Goal: Task Accomplishment & Management: Use online tool/utility

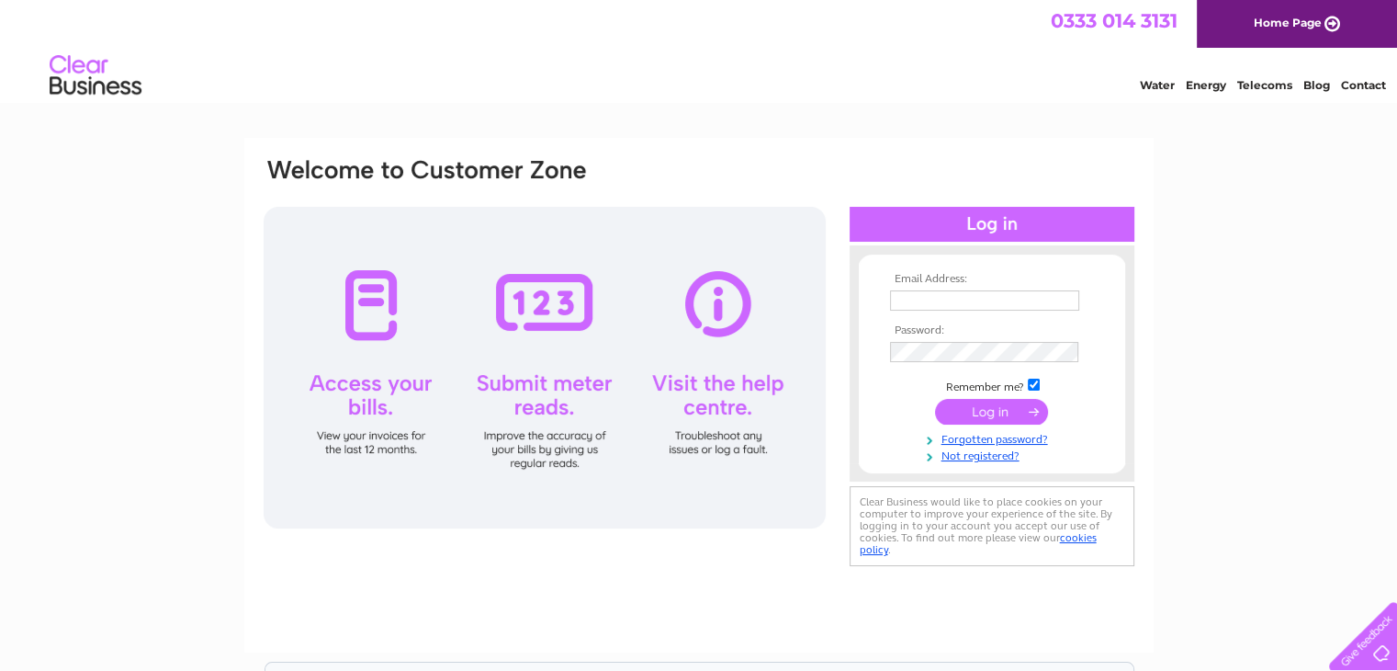
type input "office@bondca.co.uk"
click at [1009, 409] on input "submit" at bounding box center [991, 412] width 113 height 26
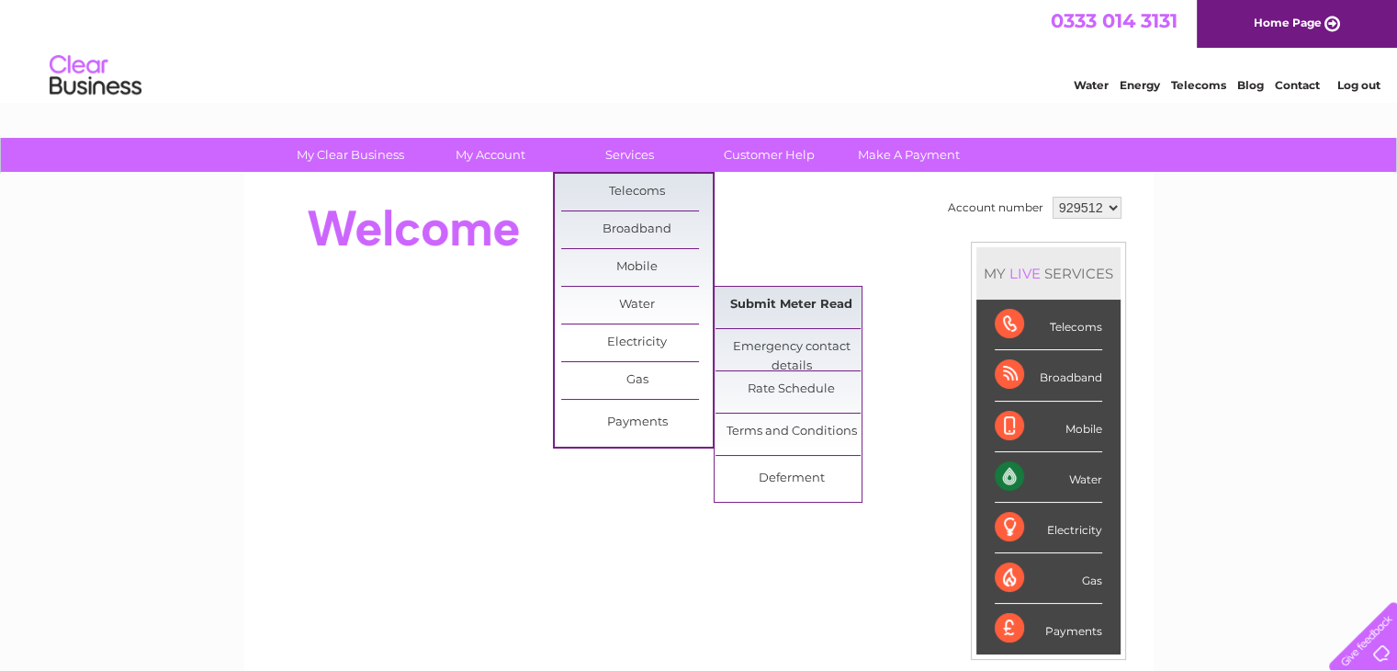
click at [745, 300] on link "Submit Meter Read" at bounding box center [792, 305] width 152 height 37
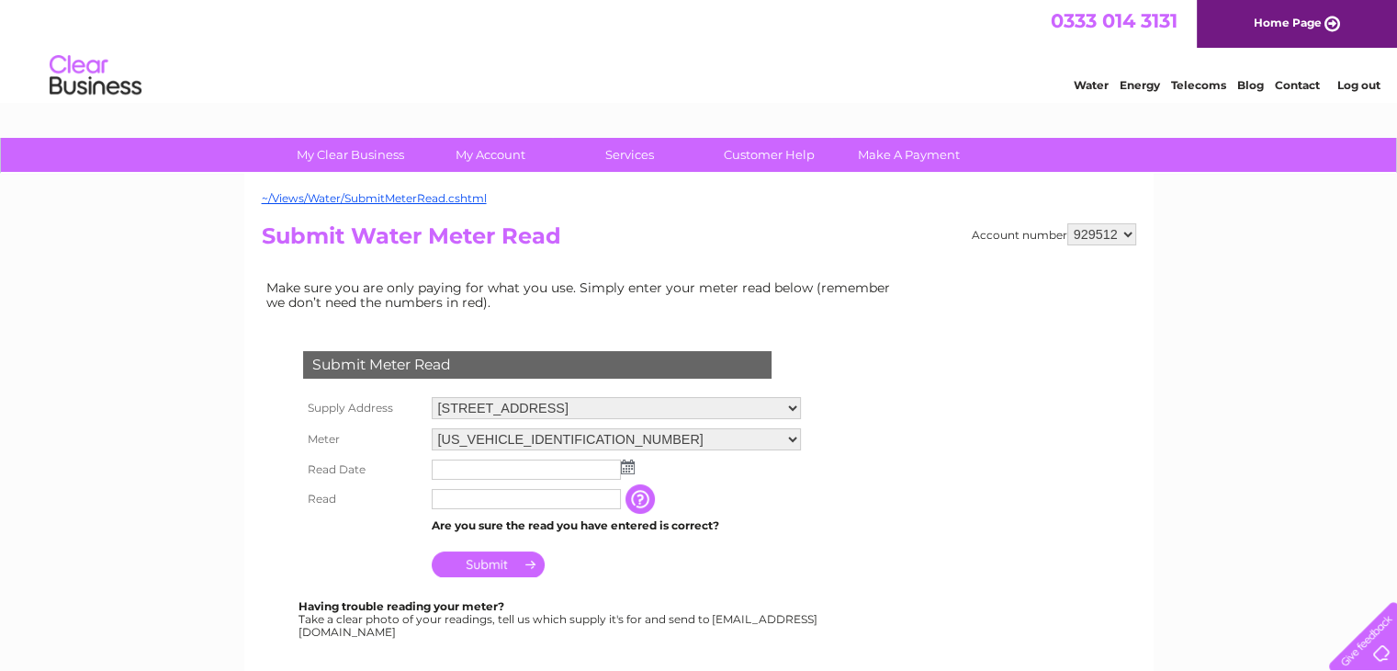
click at [632, 469] on img at bounding box center [628, 466] width 14 height 15
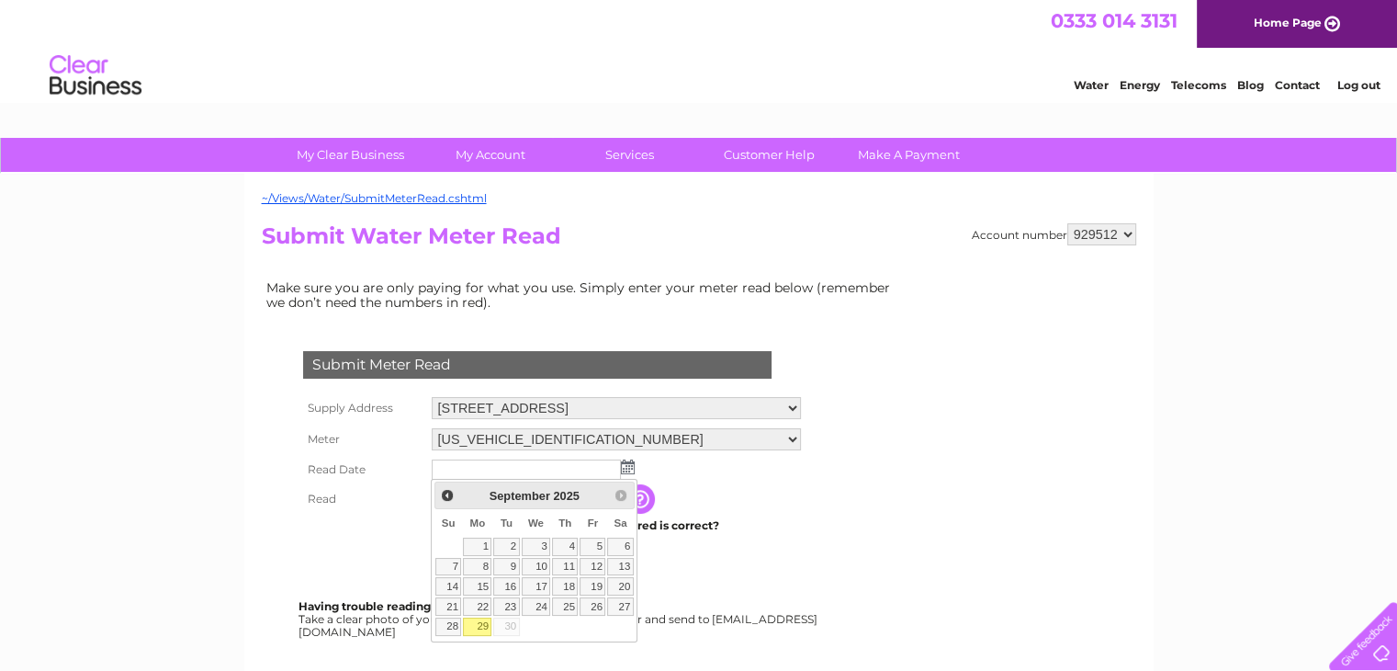
click at [478, 626] on link "29" at bounding box center [477, 626] width 28 height 18
type input "2025/09/29"
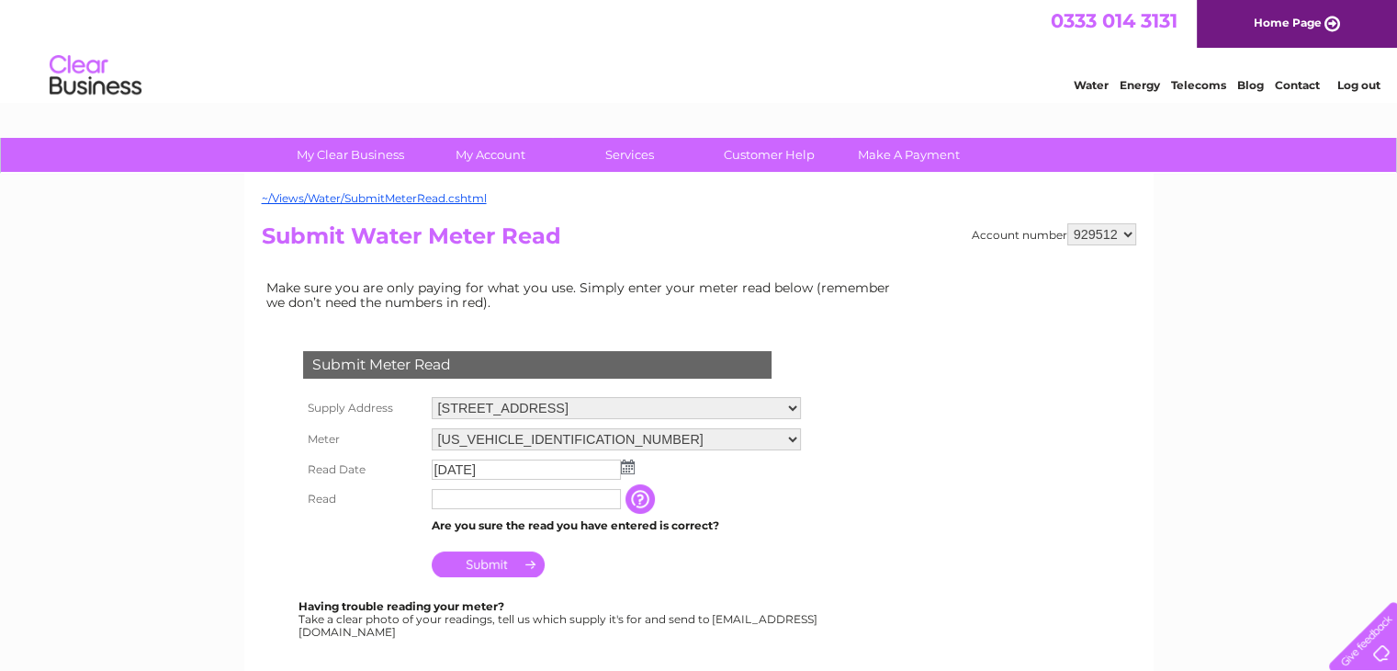
click at [480, 499] on input "text" at bounding box center [526, 499] width 189 height 20
click at [514, 492] on input "text" at bounding box center [527, 500] width 191 height 22
type input "0"
type input "00031"
click at [495, 564] on input "Submit" at bounding box center [488, 566] width 113 height 26
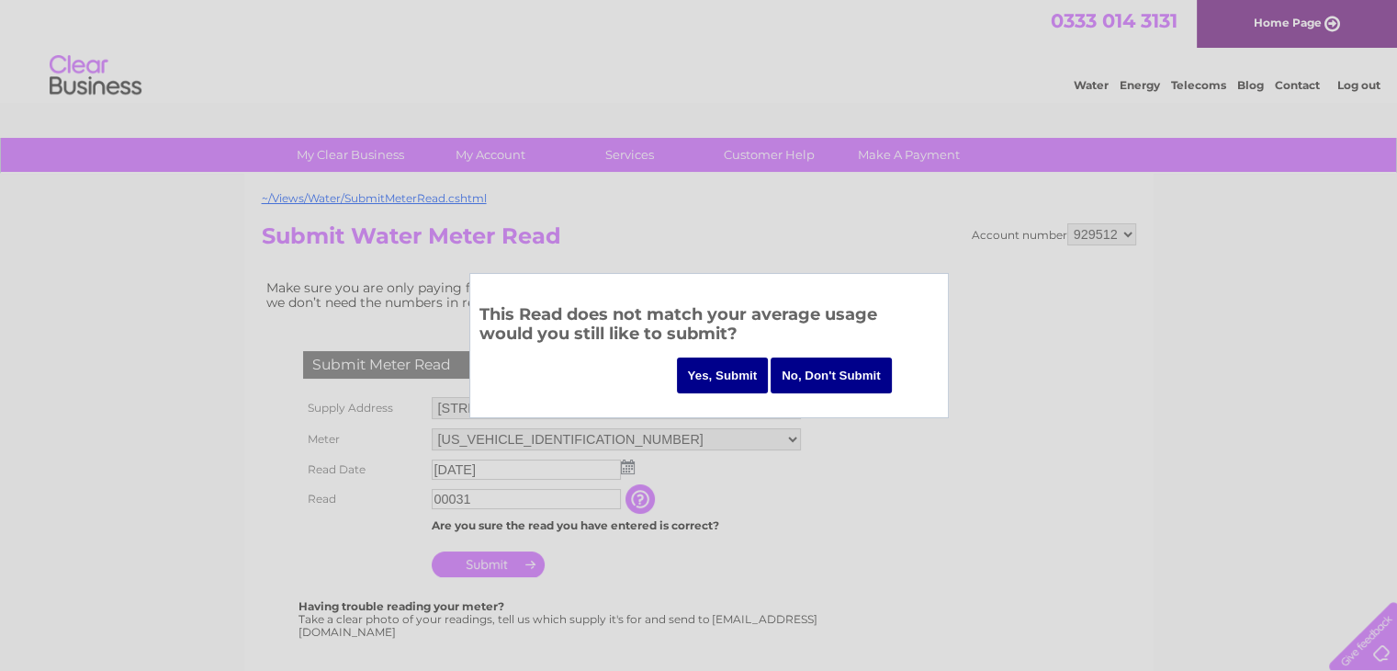
click at [711, 381] on input "Yes, Submit" at bounding box center [723, 375] width 92 height 36
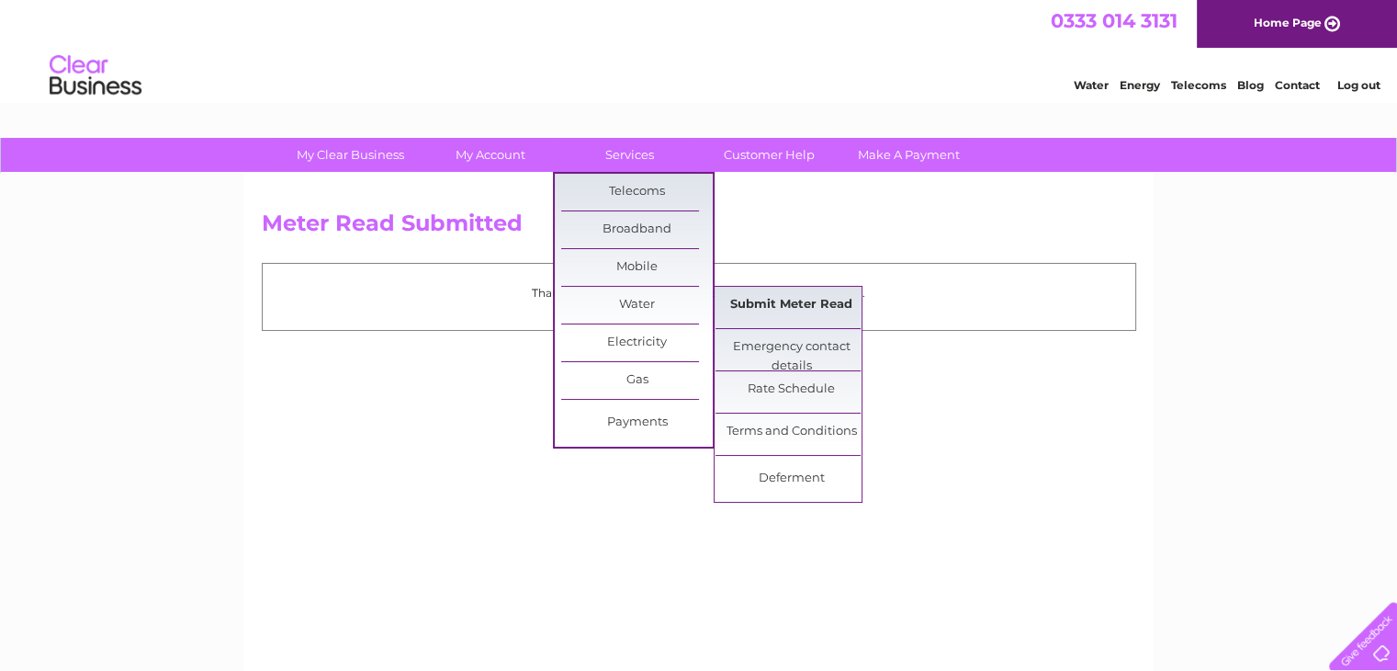
click at [770, 306] on link "Submit Meter Read" at bounding box center [792, 305] width 152 height 37
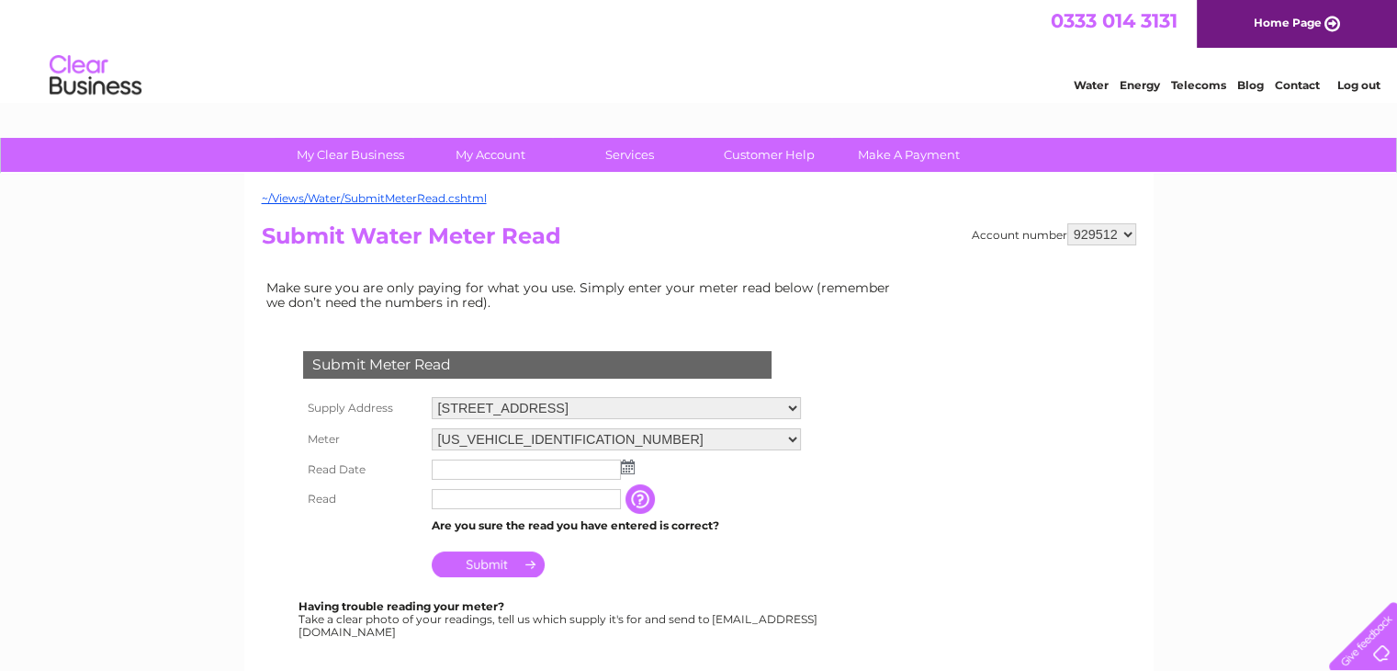
click at [793, 435] on select "06ELSTER18T373119 06ELSTER18T737207" at bounding box center [616, 439] width 369 height 22
select select "250953"
click at [432, 428] on select "06ELSTER18T373119 06ELSTER18T737207" at bounding box center [616, 440] width 369 height 24
click at [624, 468] on img at bounding box center [628, 468] width 14 height 15
click at [623, 471] on img at bounding box center [628, 466] width 14 height 15
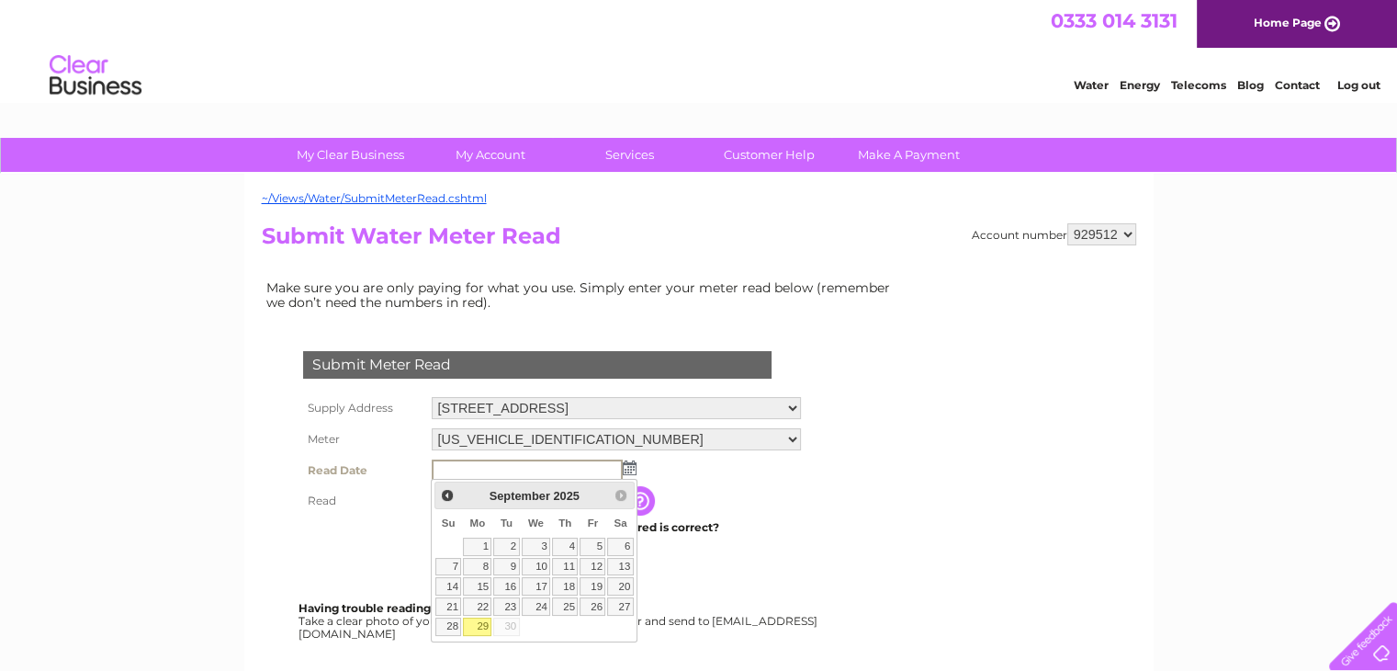
click at [481, 633] on link "29" at bounding box center [477, 626] width 28 height 18
type input "[DATE]"
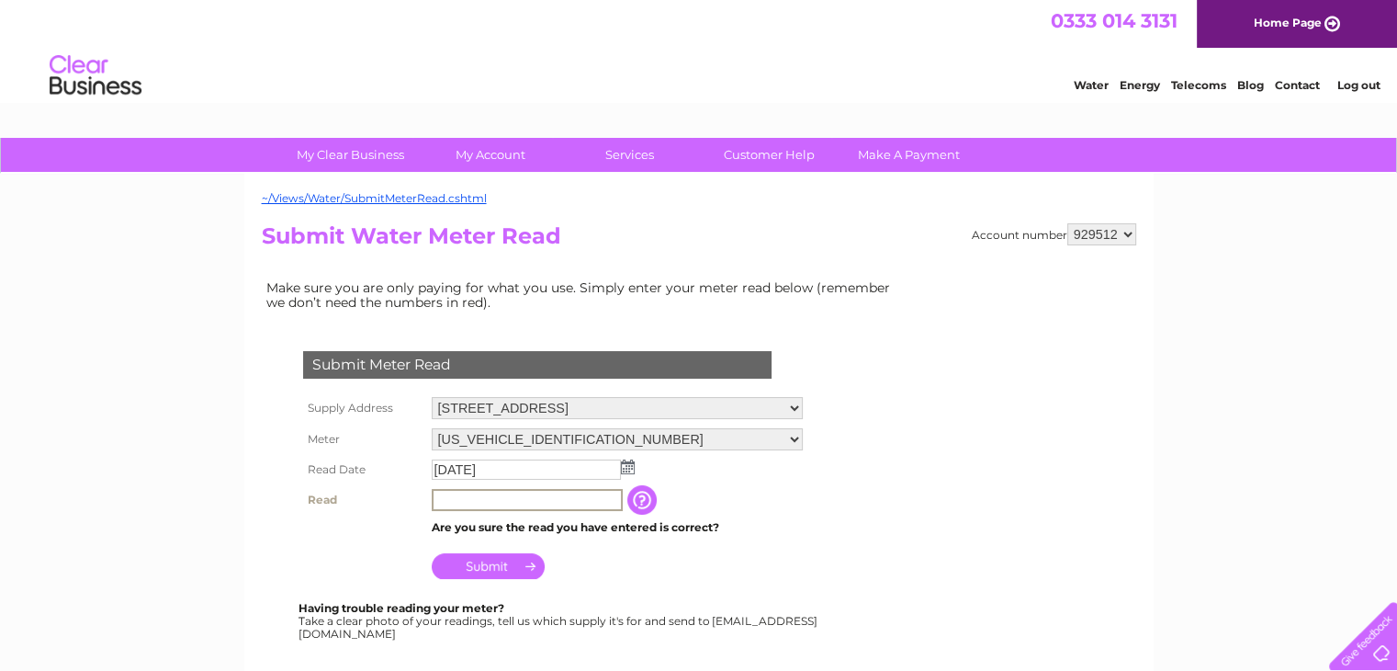
click at [478, 494] on input "text" at bounding box center [527, 500] width 191 height 22
type input "00120"
click at [499, 557] on input "Submit" at bounding box center [488, 564] width 113 height 26
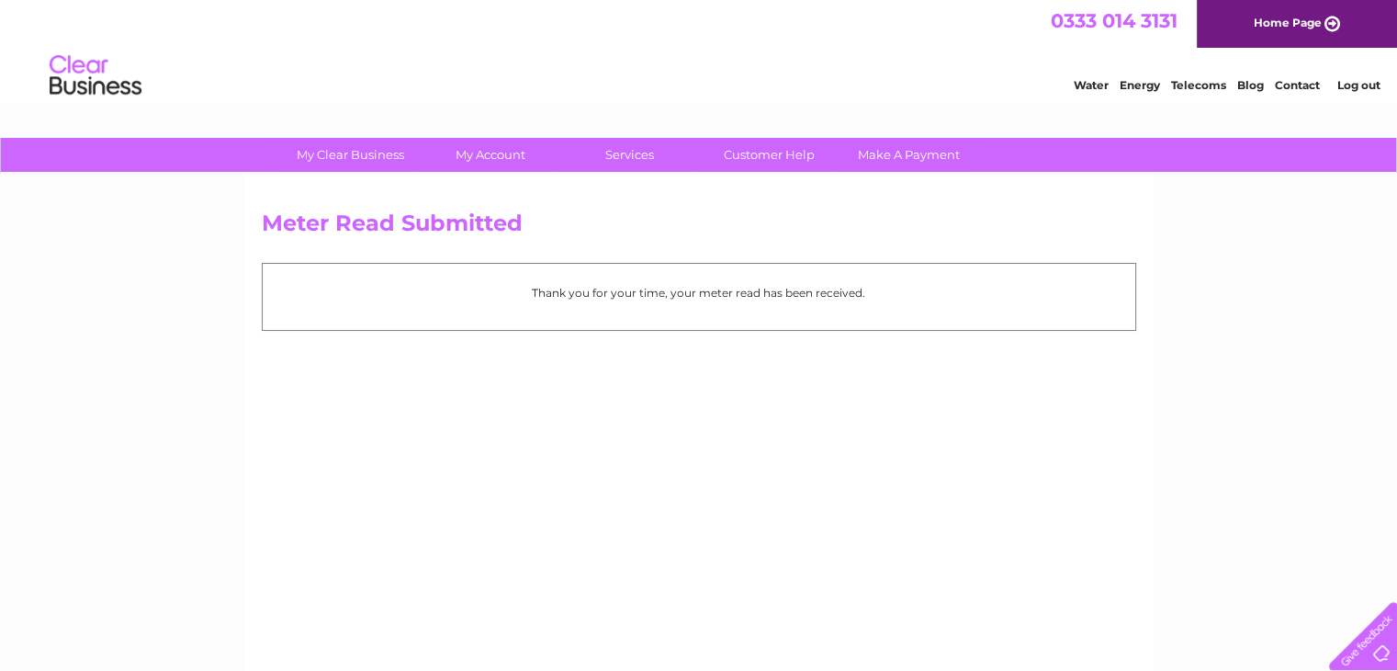
click at [1361, 78] on link "Log out" at bounding box center [1358, 85] width 43 height 14
